Goal: Task Accomplishment & Management: Complete application form

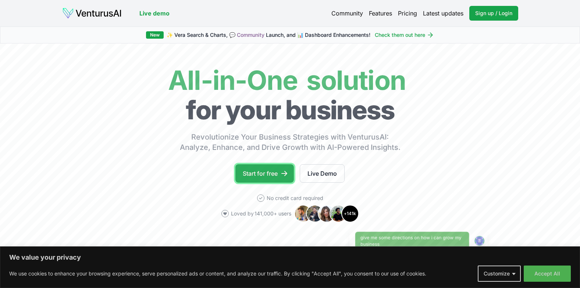
click at [252, 175] on link "Start for free" at bounding box center [264, 173] width 58 height 18
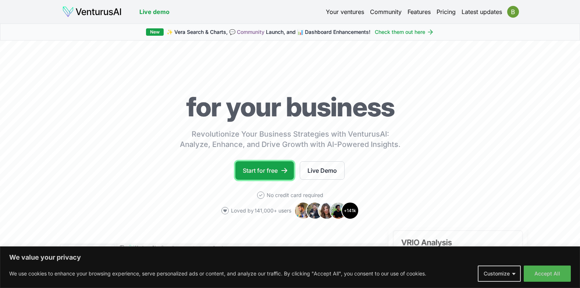
click at [255, 172] on link "Start for free" at bounding box center [264, 170] width 58 height 18
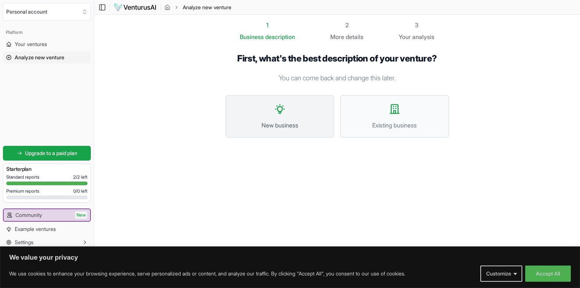
click at [276, 127] on span "New business" at bounding box center [280, 125] width 93 height 9
